Goal: Task Accomplishment & Management: Use online tool/utility

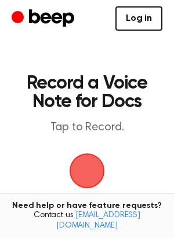
click at [100, 160] on span "button" at bounding box center [87, 171] width 42 height 42
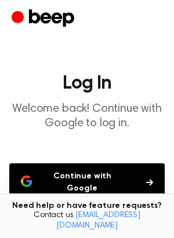
click at [108, 167] on button "Continue with Google" at bounding box center [86, 182] width 155 height 38
click at [80, 131] on main "Log In Welcome back! Continue with Google to log in. Continue with Google Don’t…" at bounding box center [87, 182] width 174 height 365
